Goal: Information Seeking & Learning: Learn about a topic

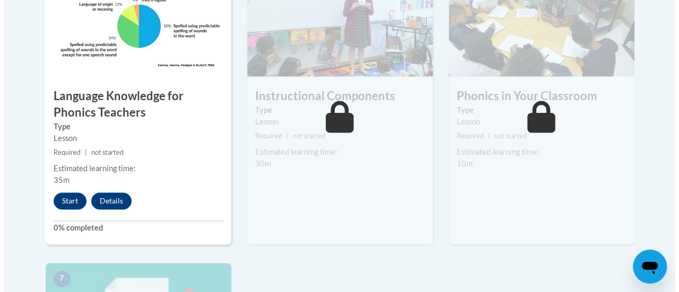
scroll to position [743, 0]
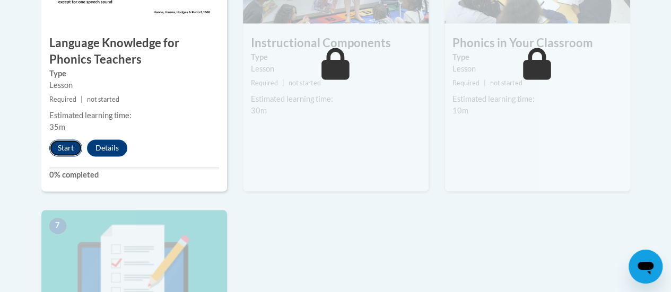
click at [62, 143] on button "Start" at bounding box center [65, 147] width 33 height 17
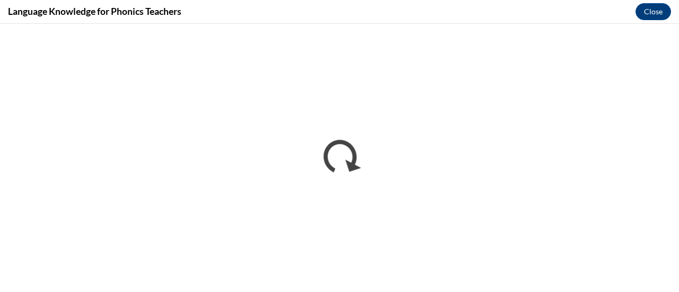
scroll to position [0, 0]
